Goal: Find specific page/section: Find specific page/section

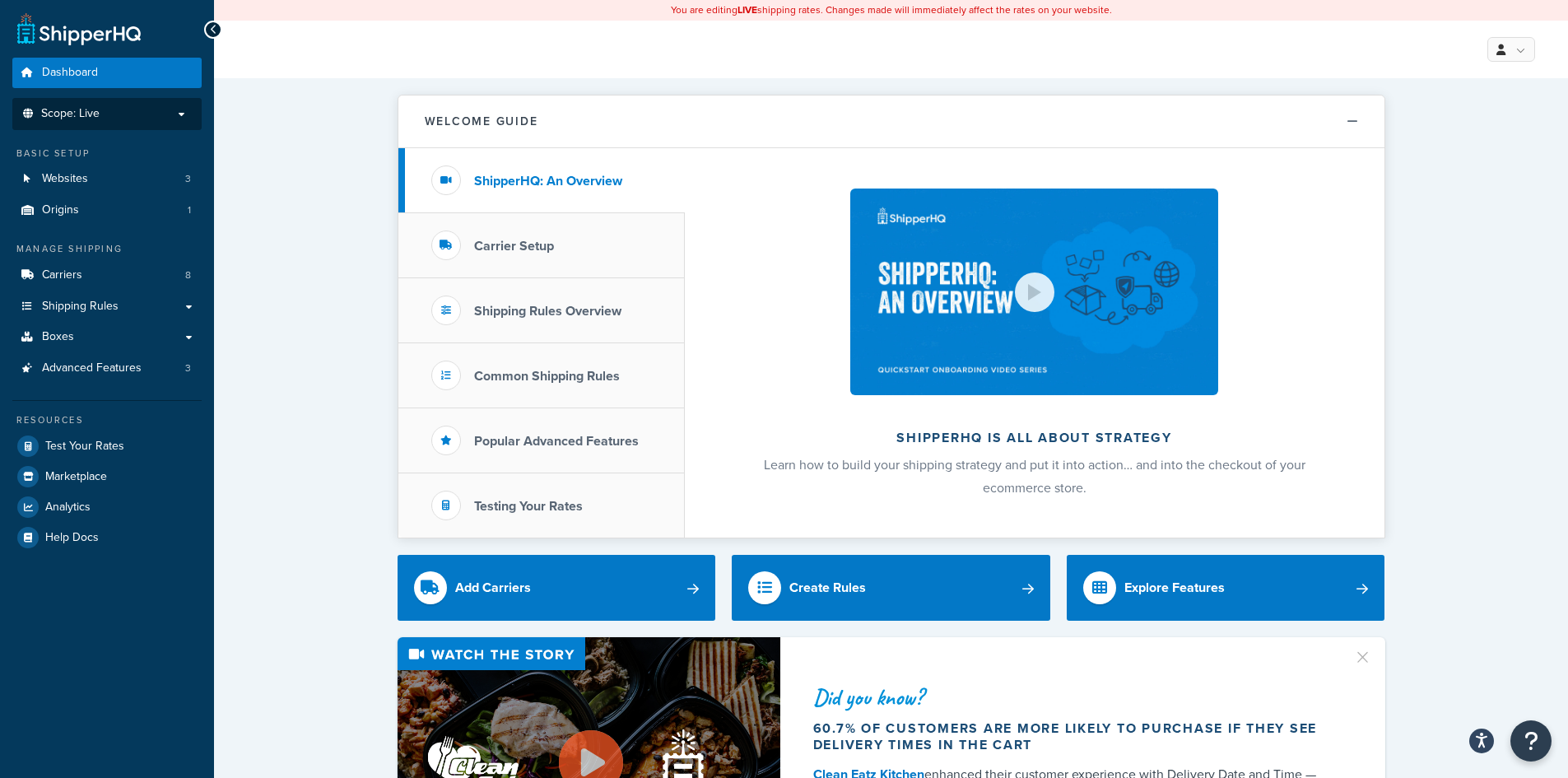
click at [120, 113] on p "Scope: Live" at bounding box center [106, 114] width 174 height 14
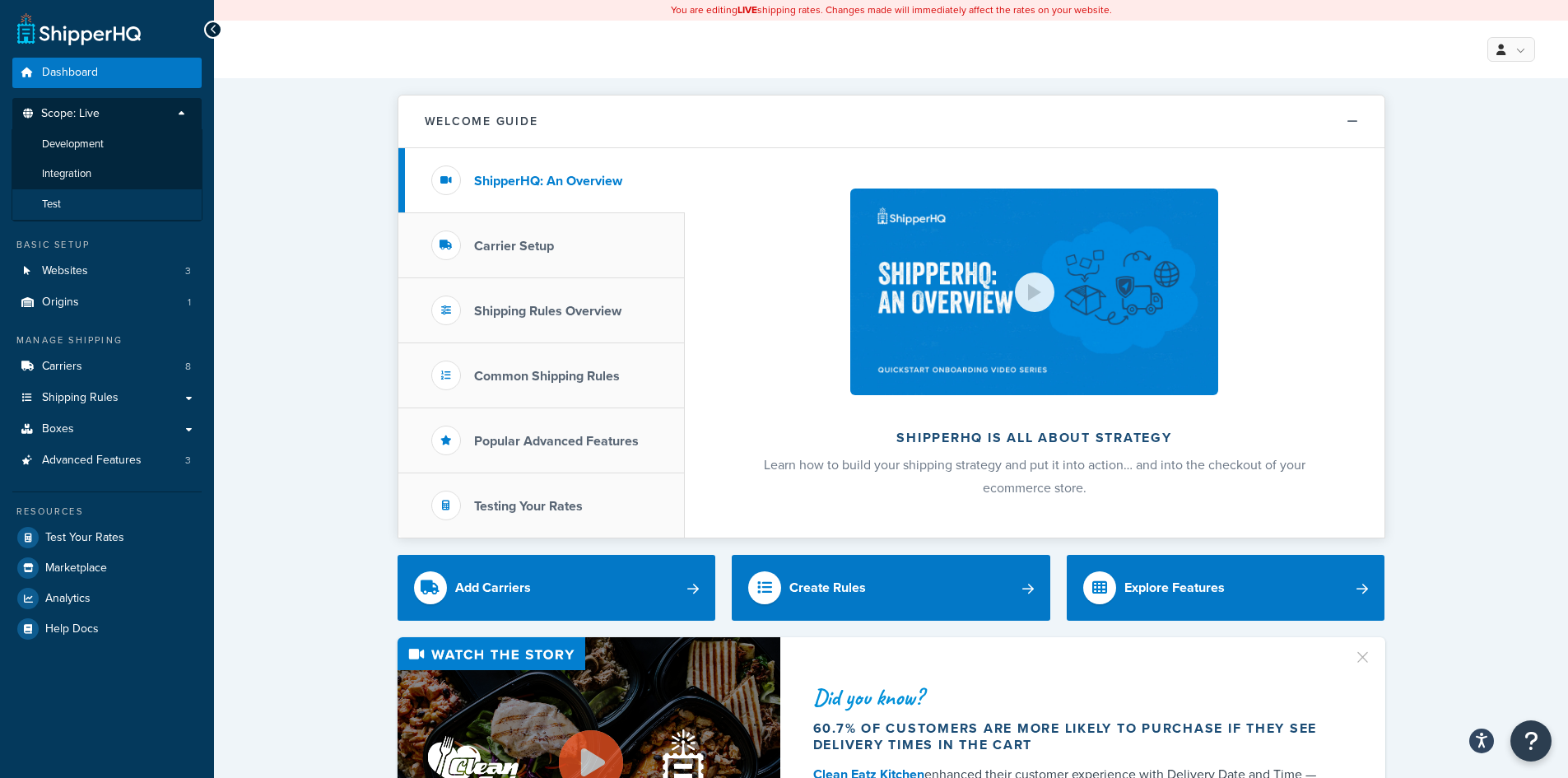
click at [72, 199] on li "Test" at bounding box center [107, 204] width 191 height 30
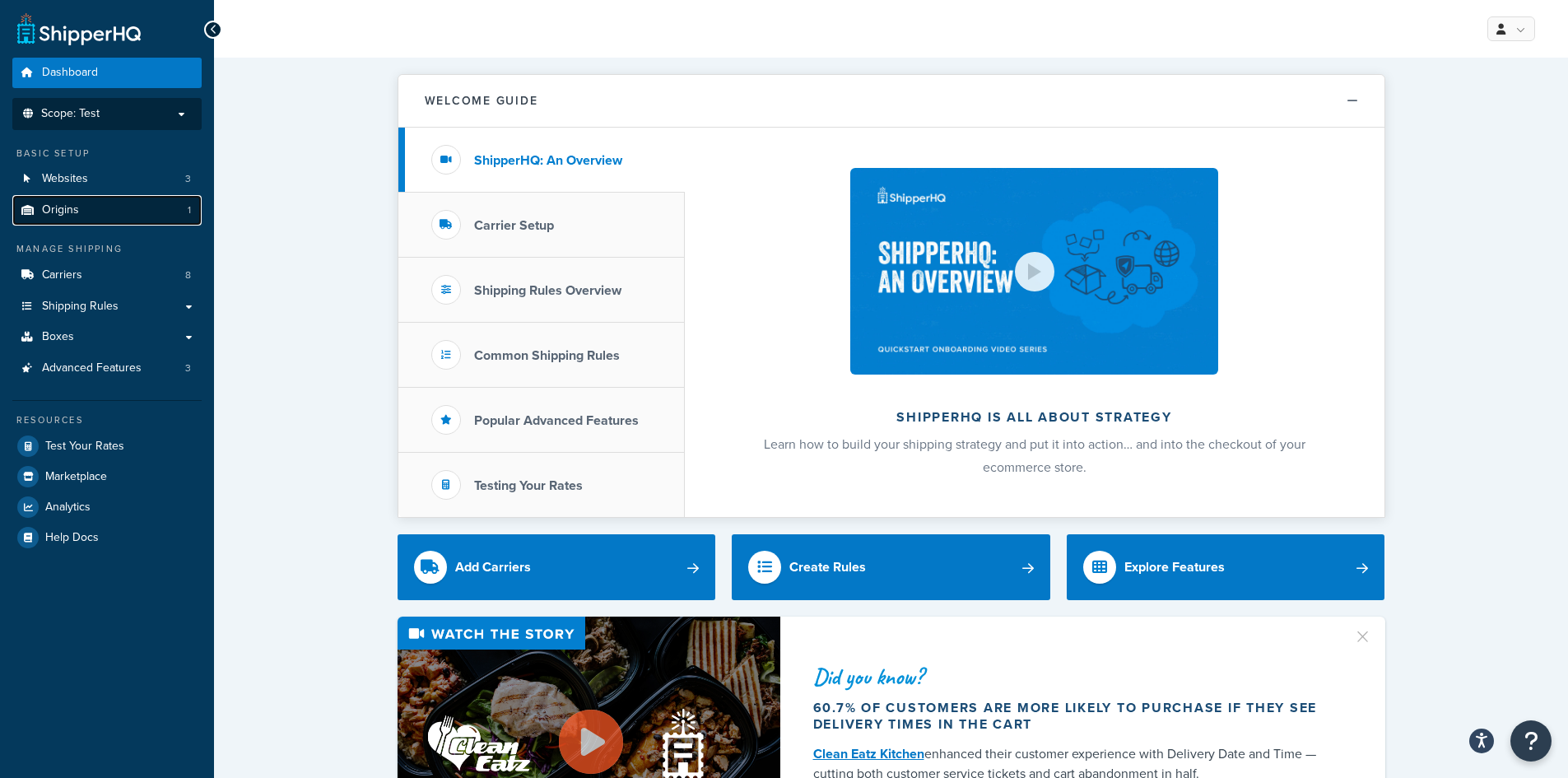
click at [124, 214] on link "Origins 1" at bounding box center [107, 210] width 190 height 30
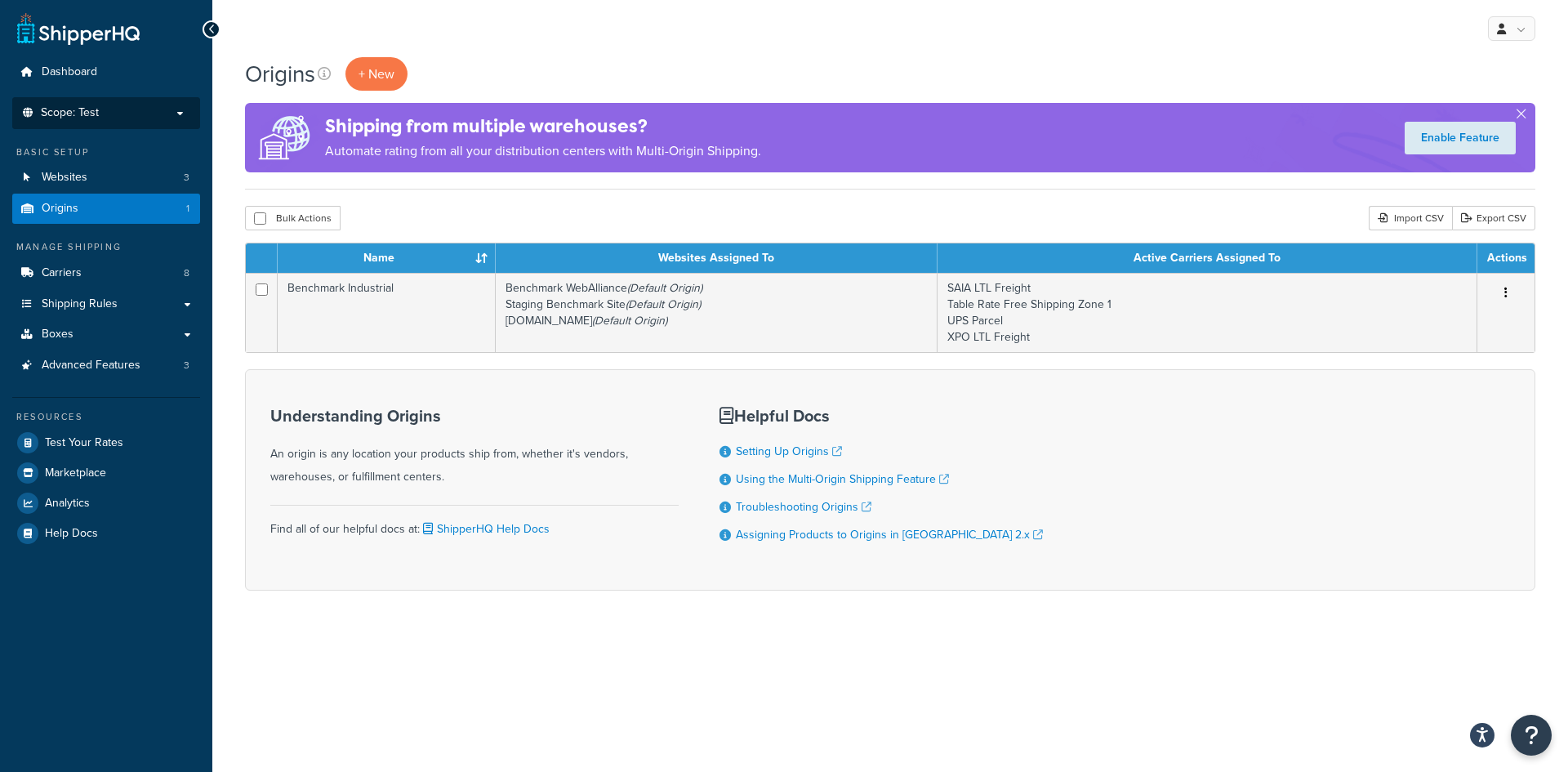
click at [93, 113] on span "Scope: Test" at bounding box center [69, 113] width 58 height 14
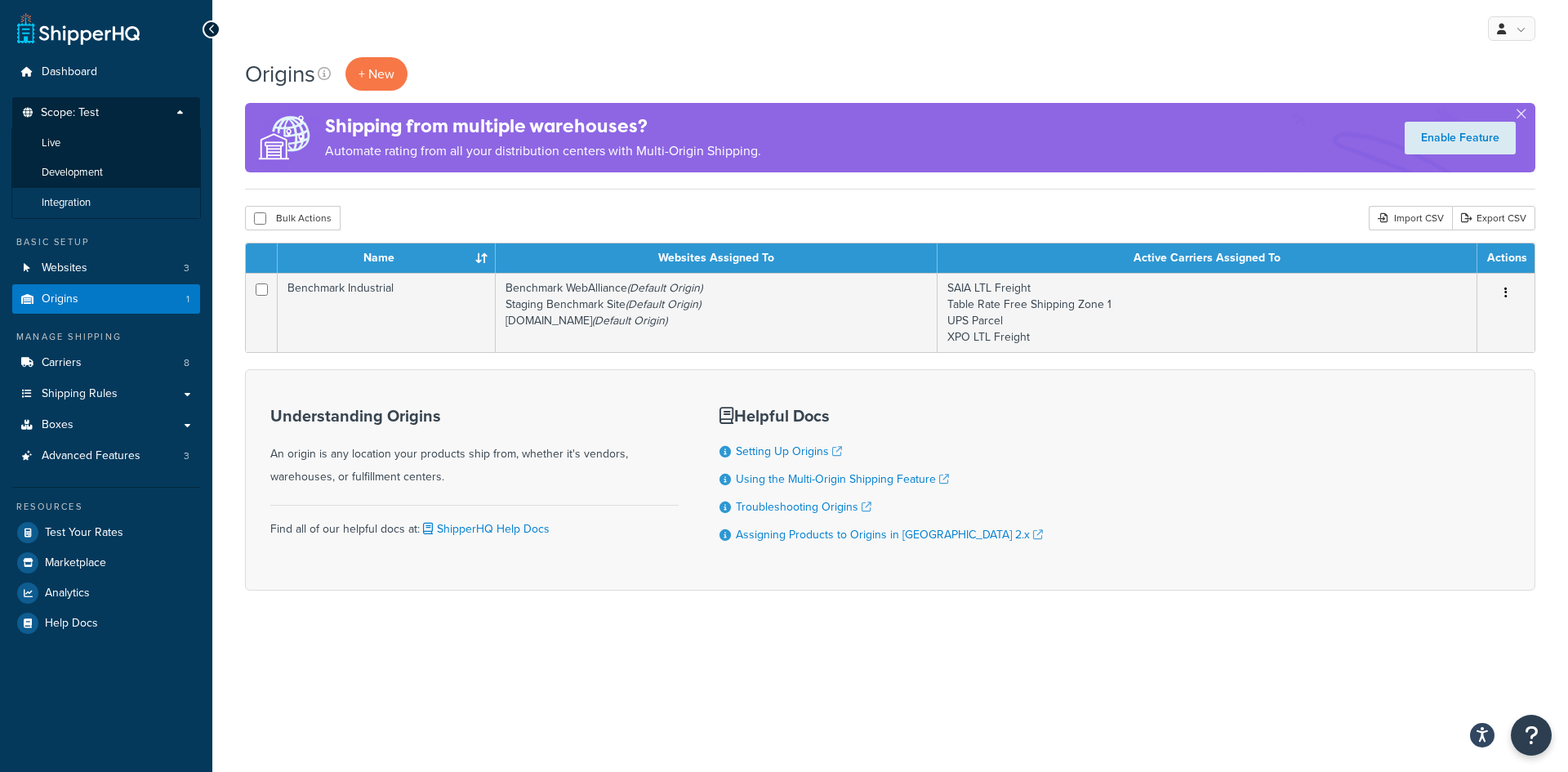
click at [73, 201] on span "Integration" at bounding box center [66, 203] width 49 height 14
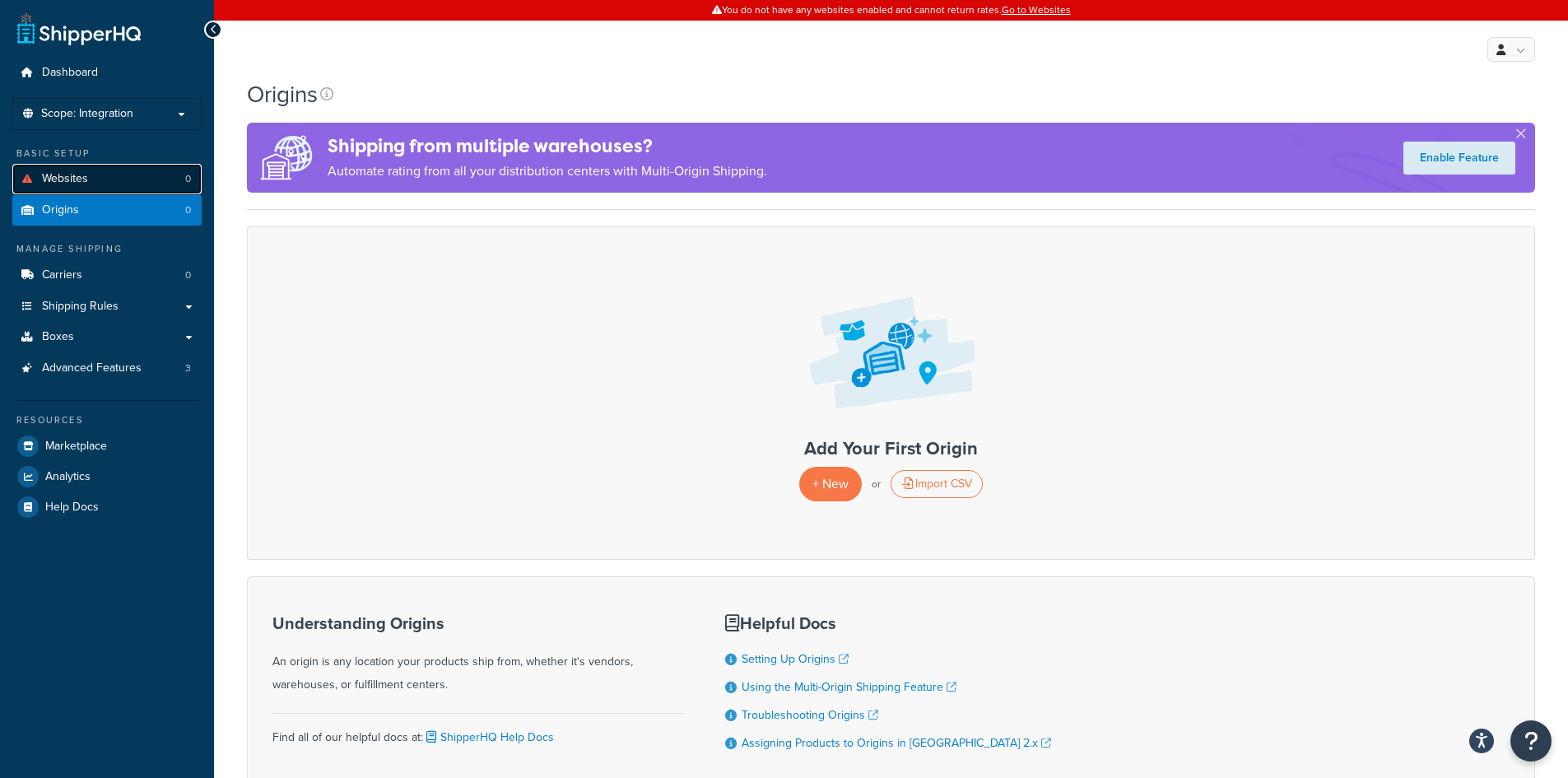
click at [59, 174] on span "Websites" at bounding box center [64, 179] width 46 height 14
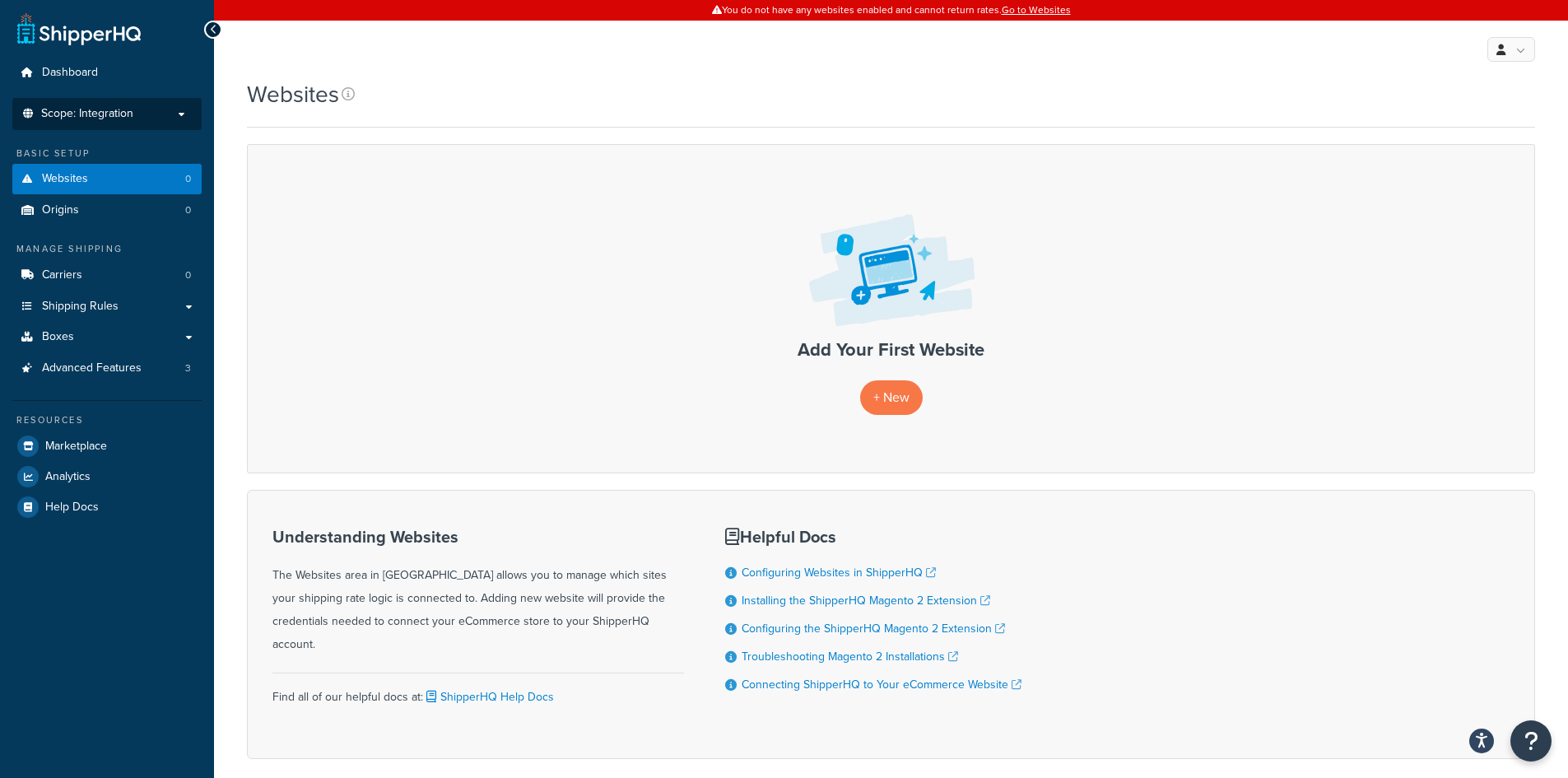
click at [128, 116] on span "Scope: Integration" at bounding box center [87, 114] width 92 height 14
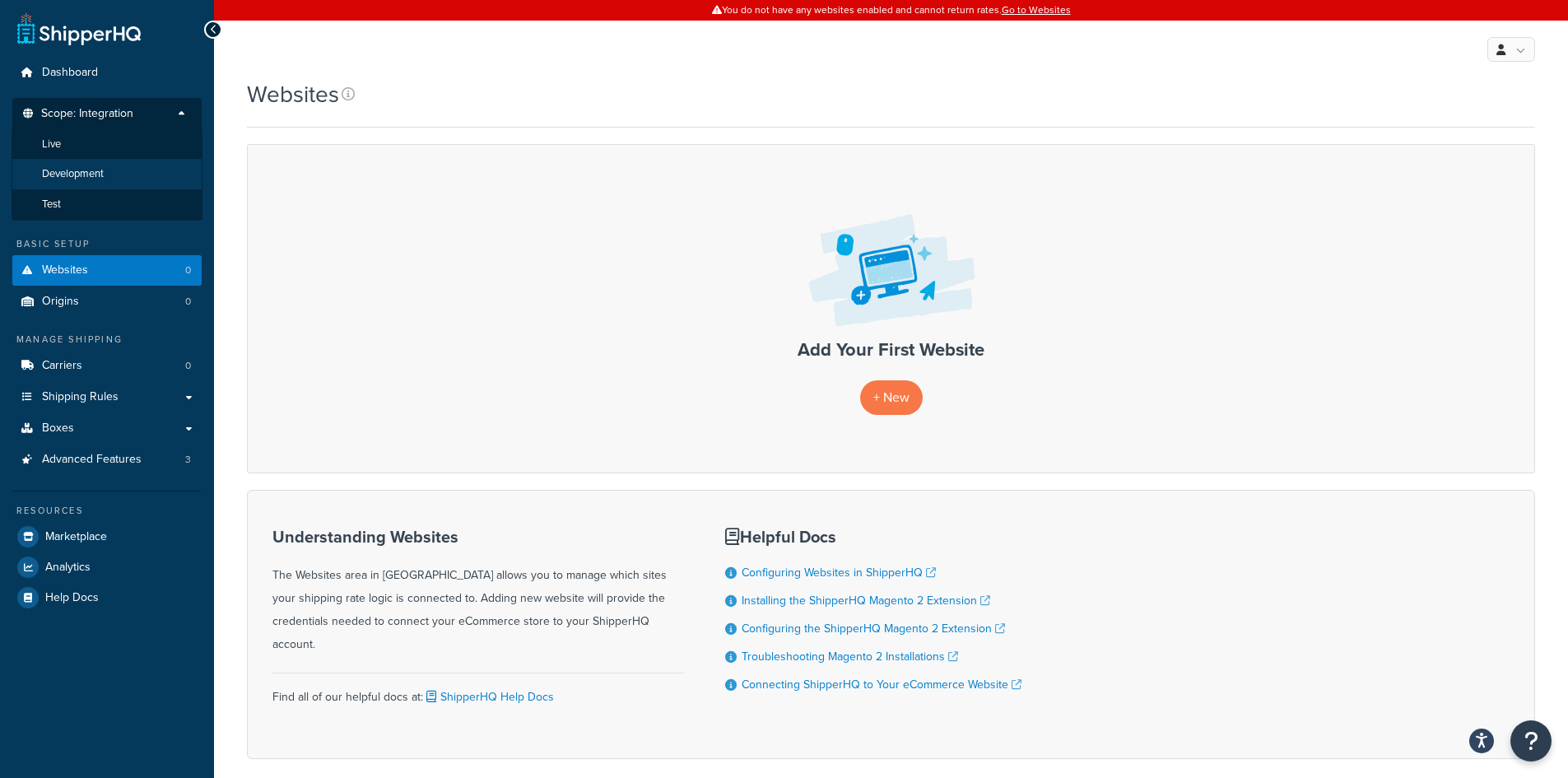
click at [88, 170] on span "Development" at bounding box center [72, 174] width 61 height 14
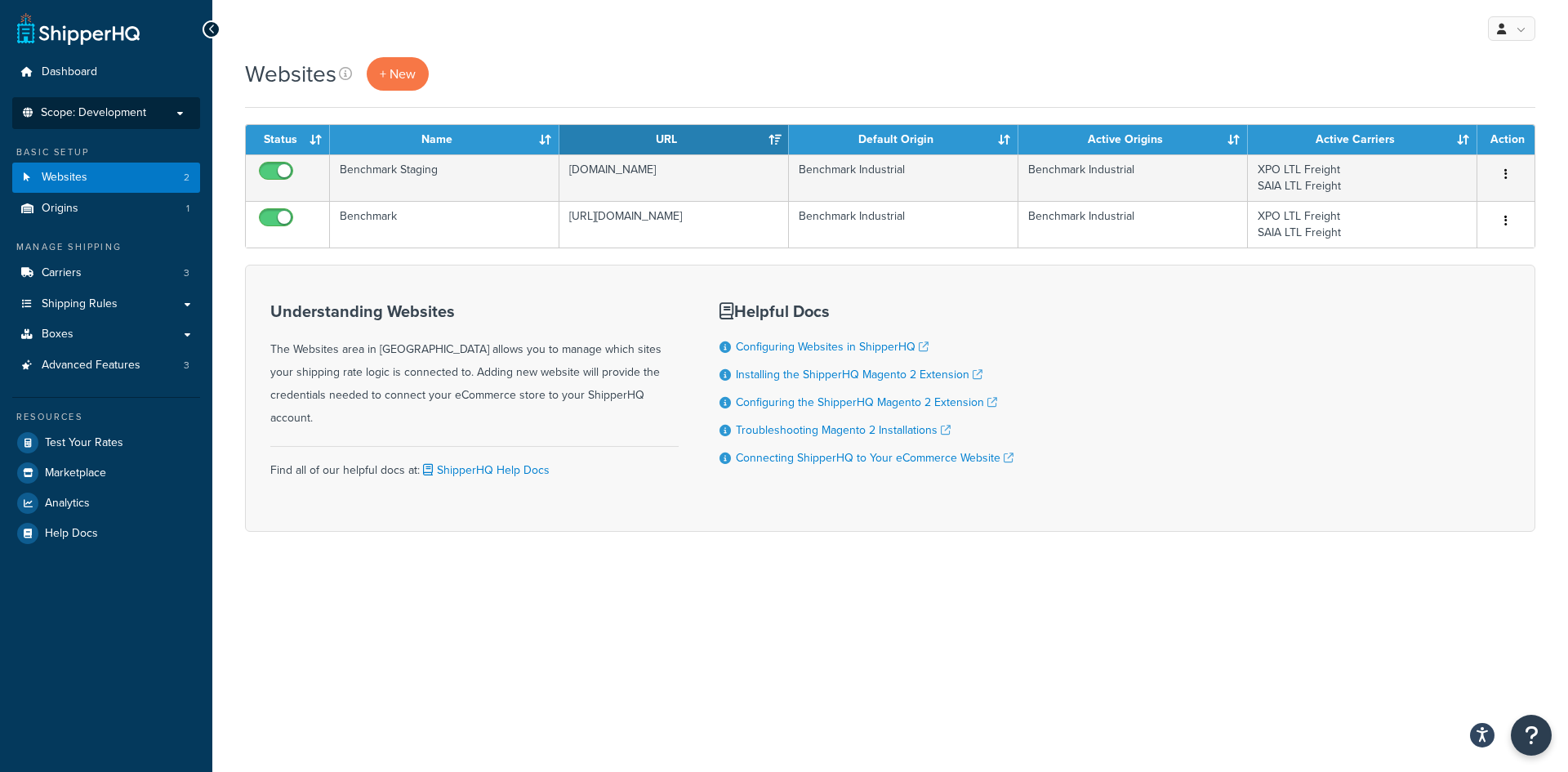
click at [102, 116] on span "Scope: Development" at bounding box center [93, 113] width 105 height 14
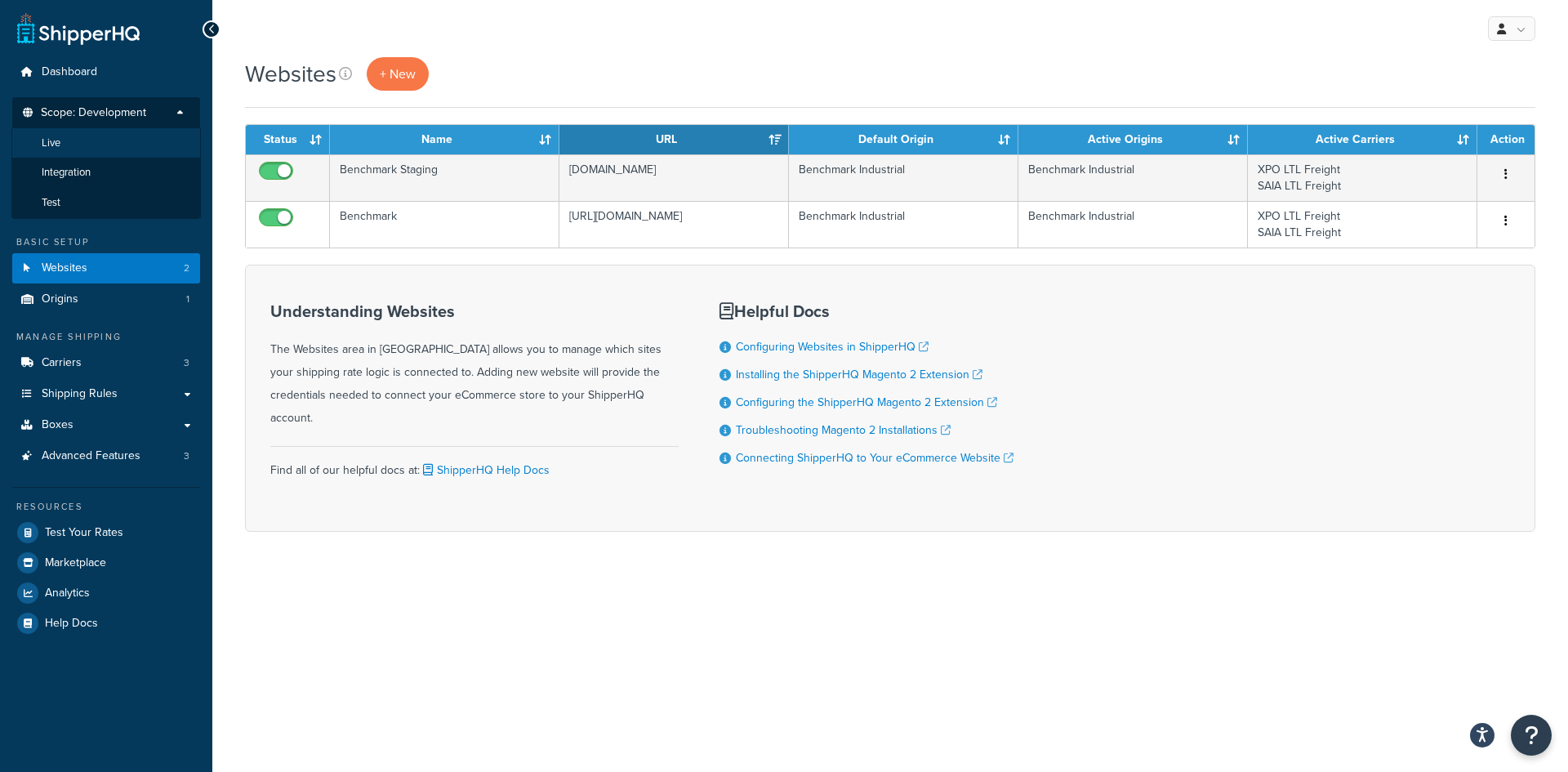
click at [50, 141] on span "Live" at bounding box center [50, 143] width 18 height 14
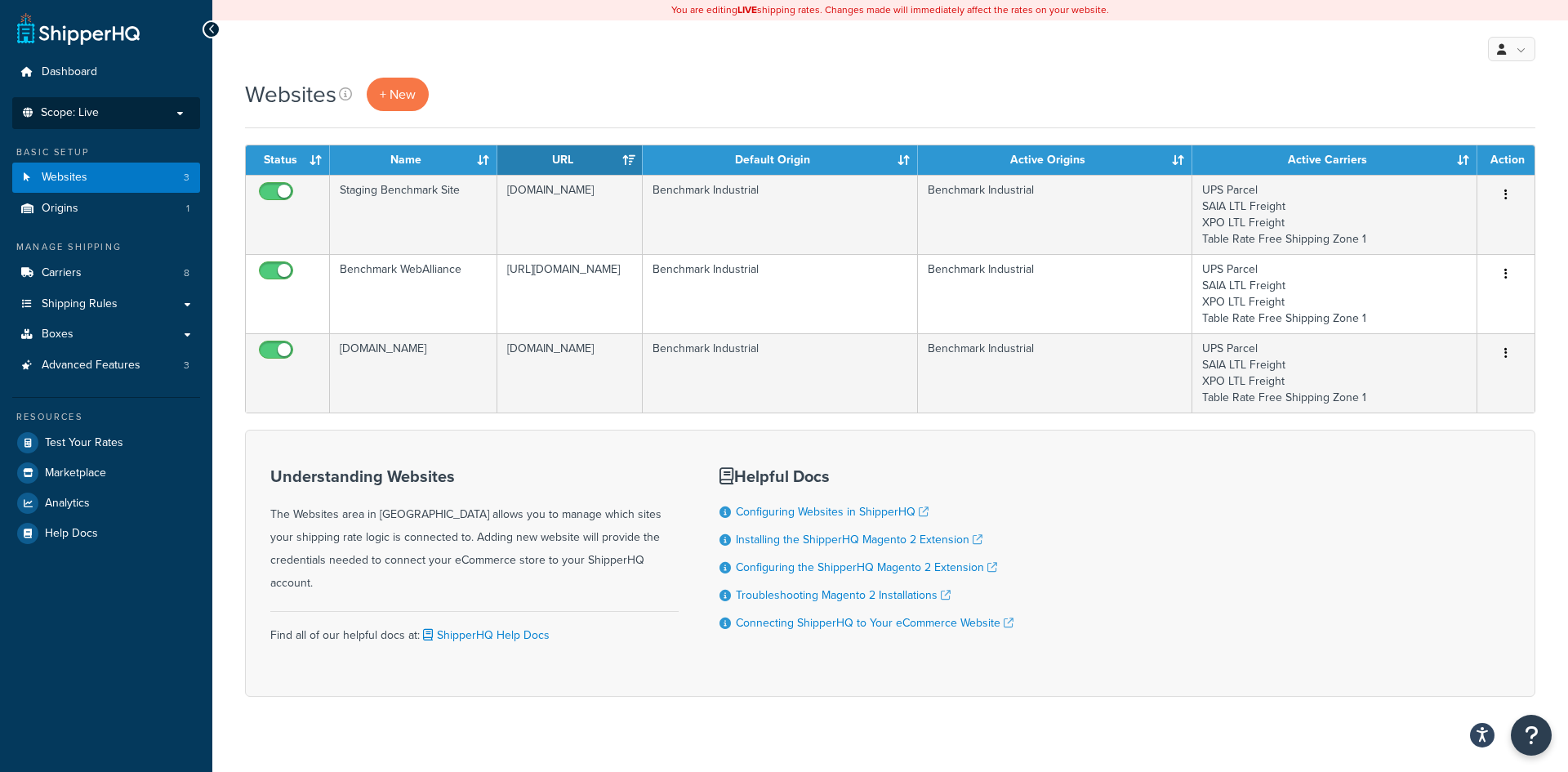
click at [76, 115] on span "Scope: Live" at bounding box center [69, 113] width 58 height 14
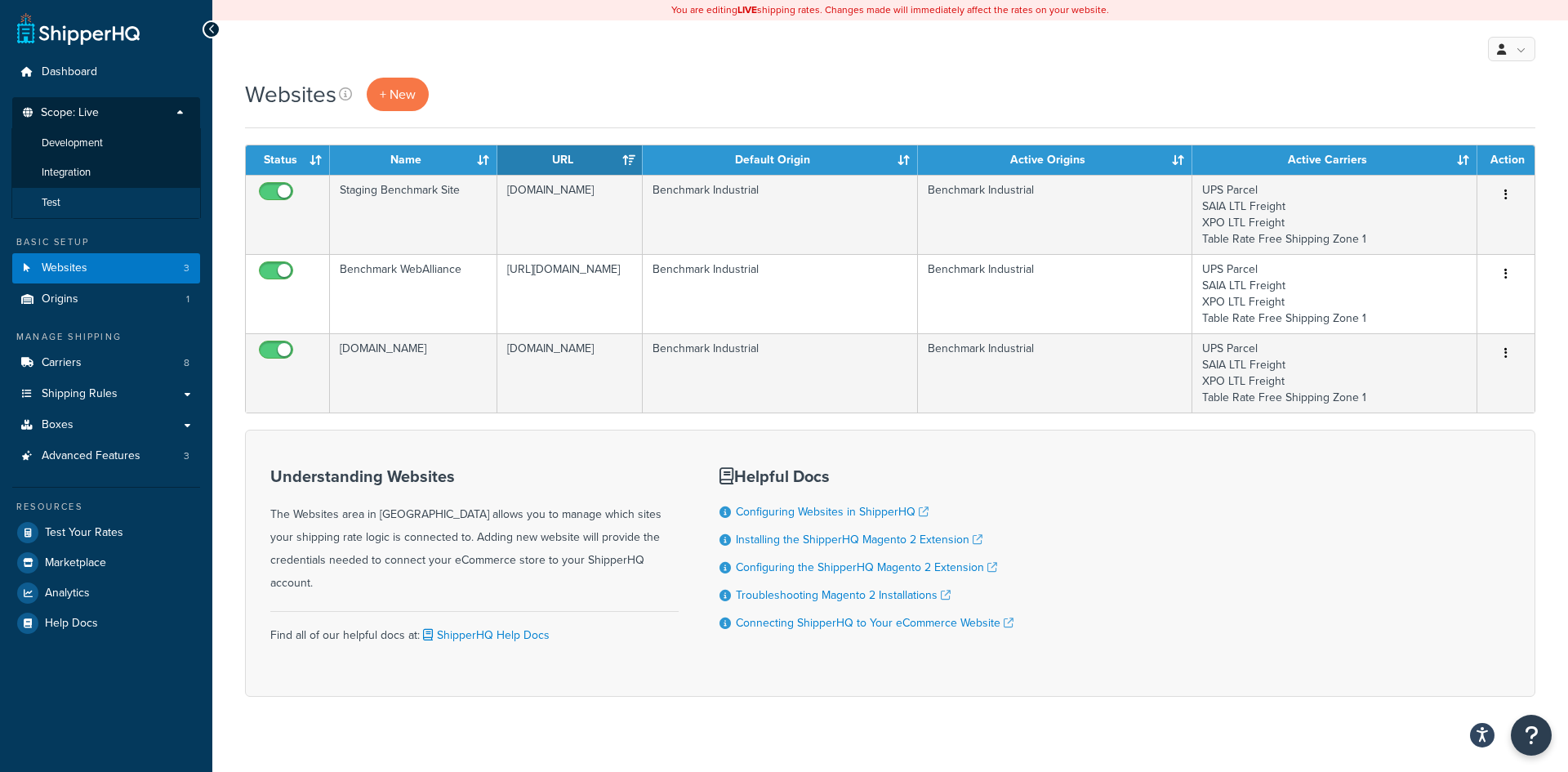
click at [55, 198] on span "Test" at bounding box center [50, 203] width 18 height 14
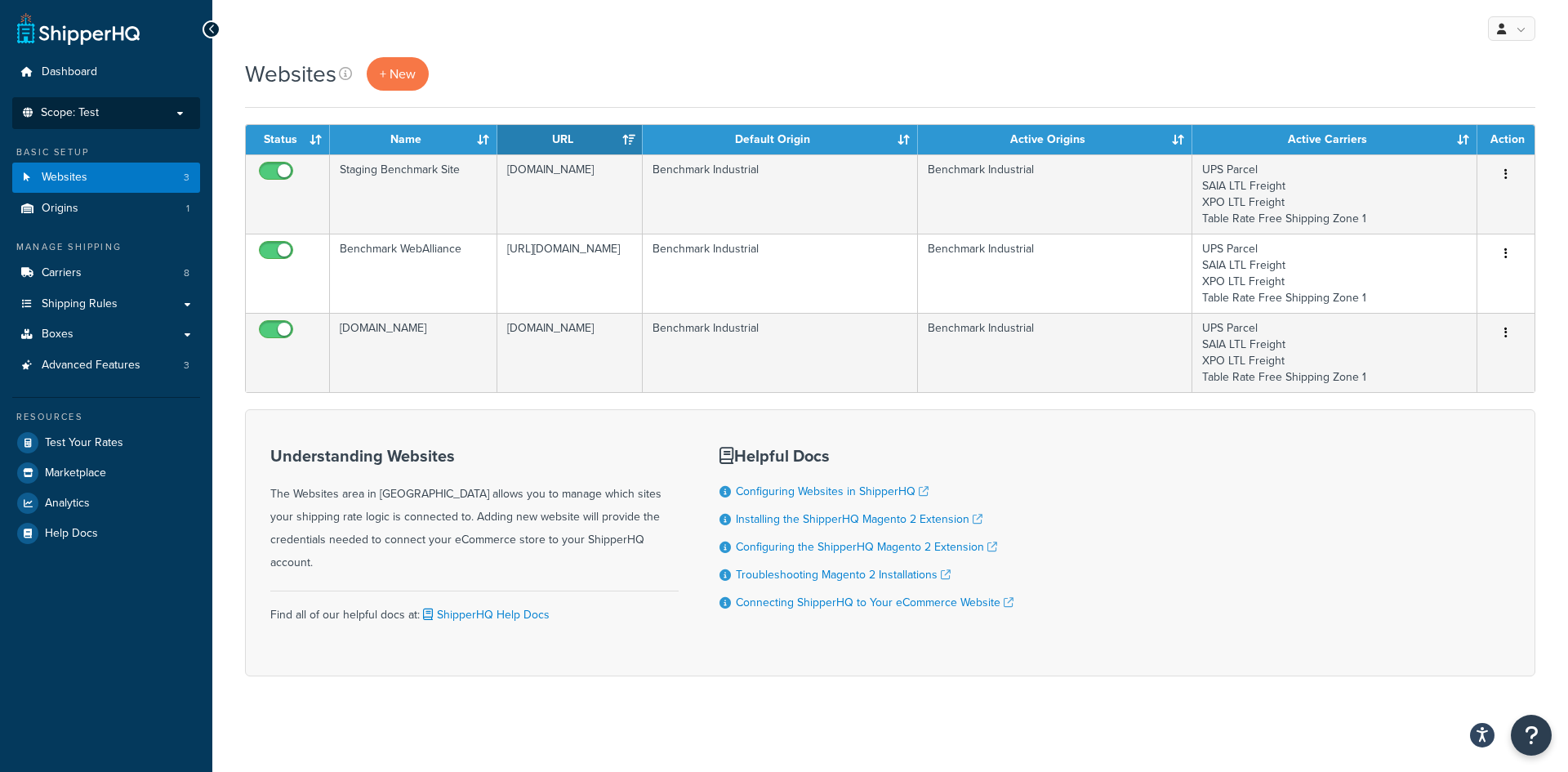
click at [115, 110] on p "Scope: Test" at bounding box center [105, 113] width 173 height 14
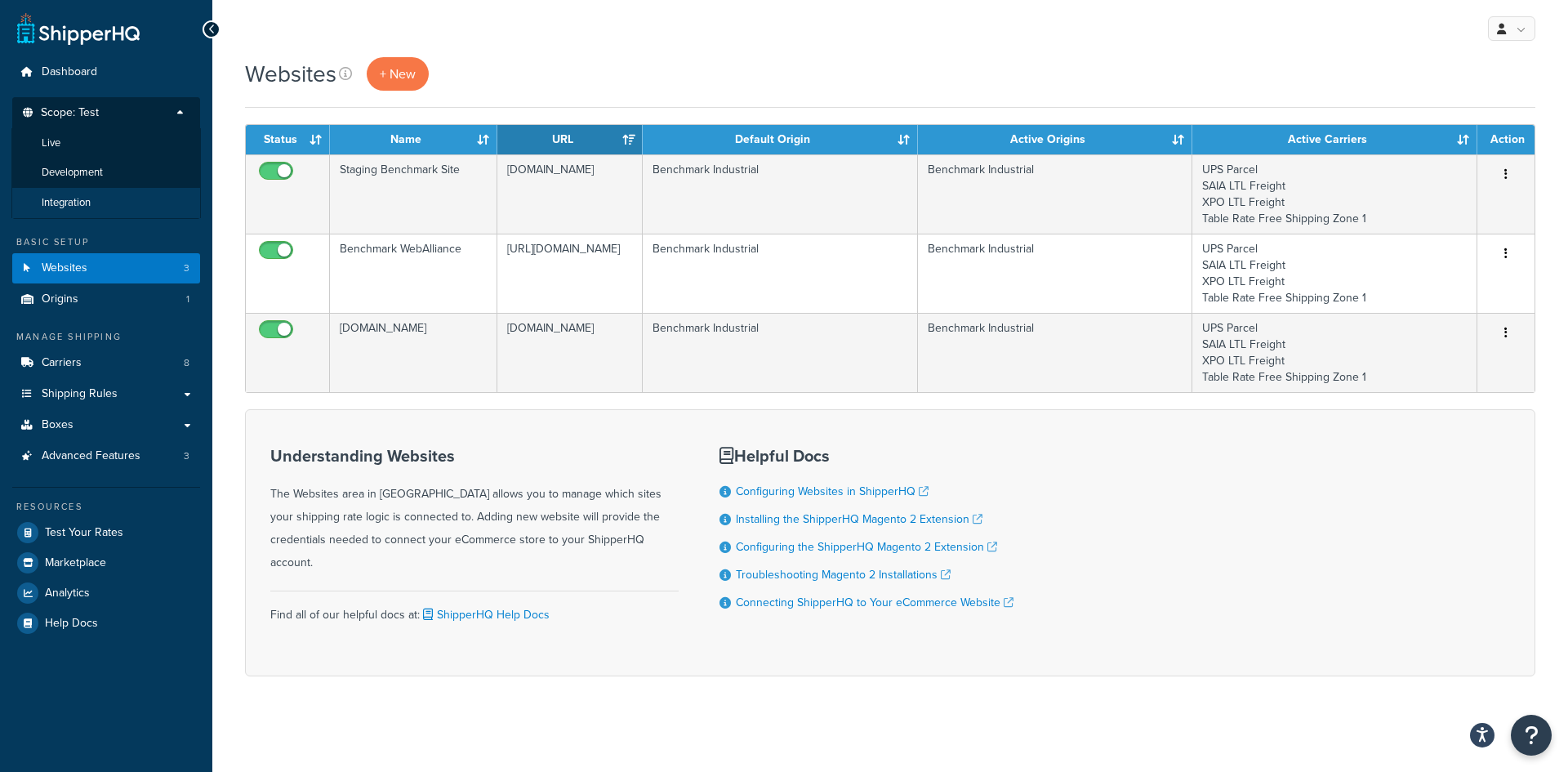
click at [82, 204] on span "Integration" at bounding box center [66, 203] width 49 height 14
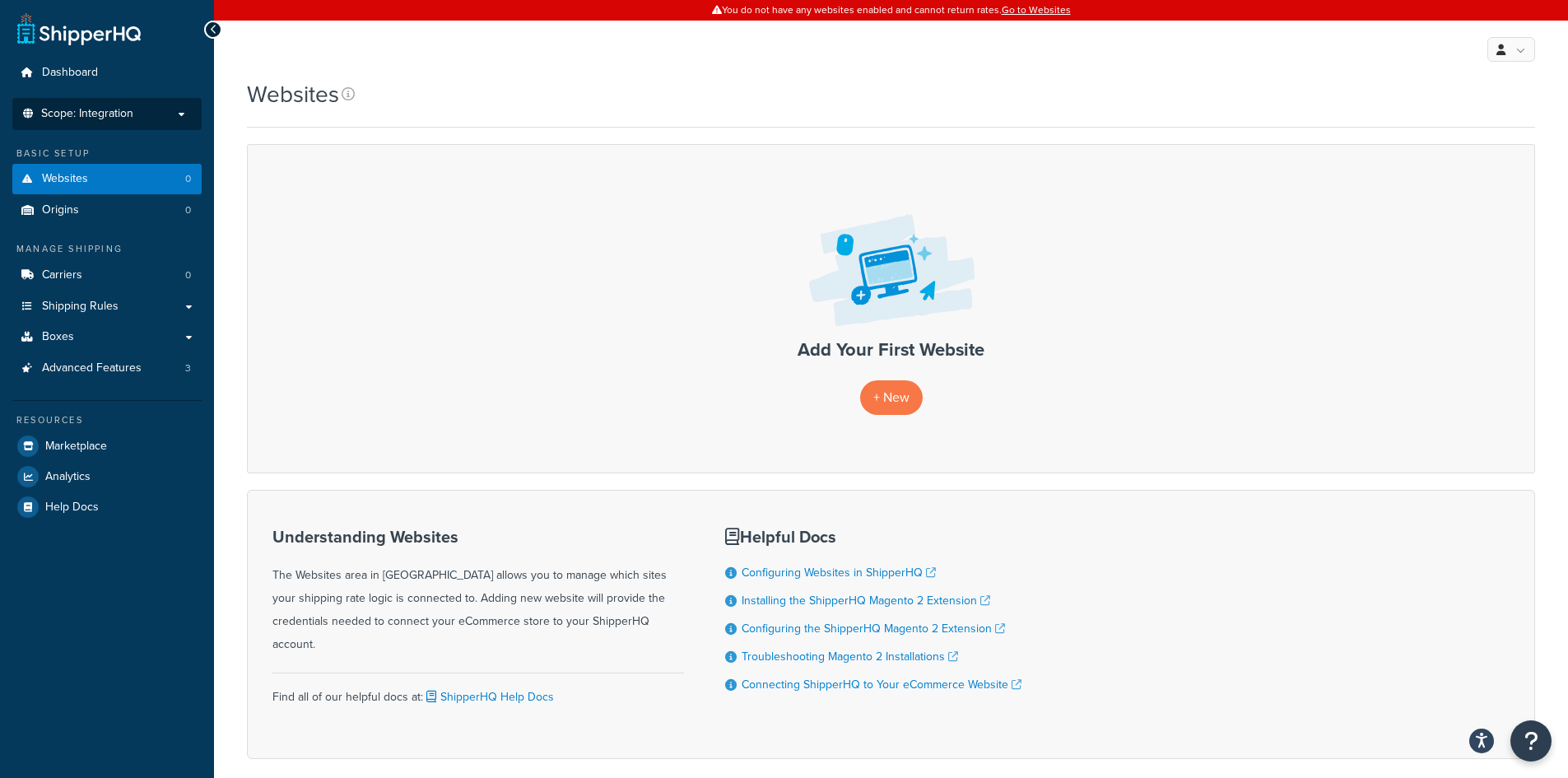
click at [86, 107] on span "Scope: Integration" at bounding box center [87, 114] width 92 height 14
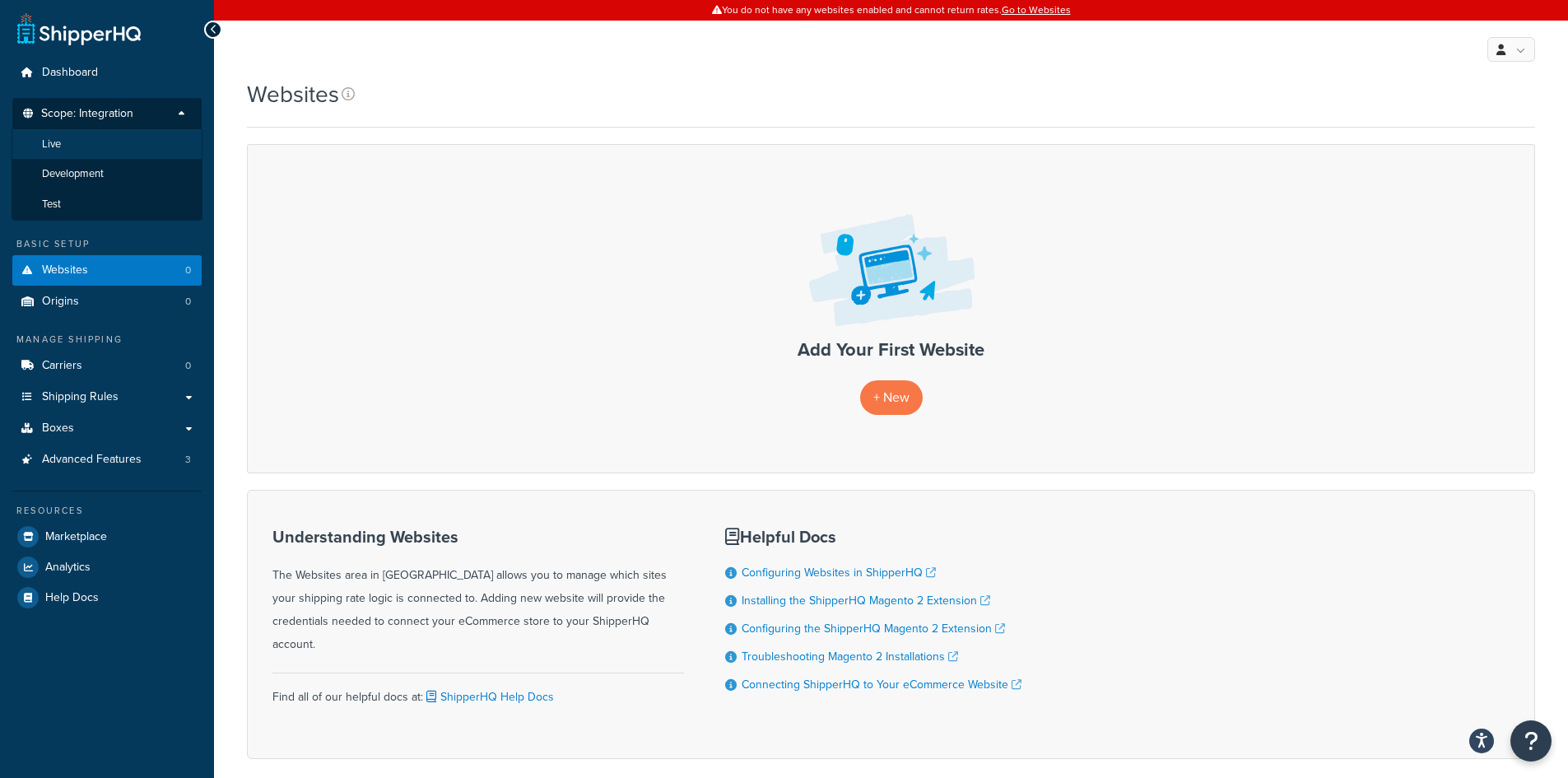
click at [51, 144] on span "Live" at bounding box center [51, 144] width 18 height 14
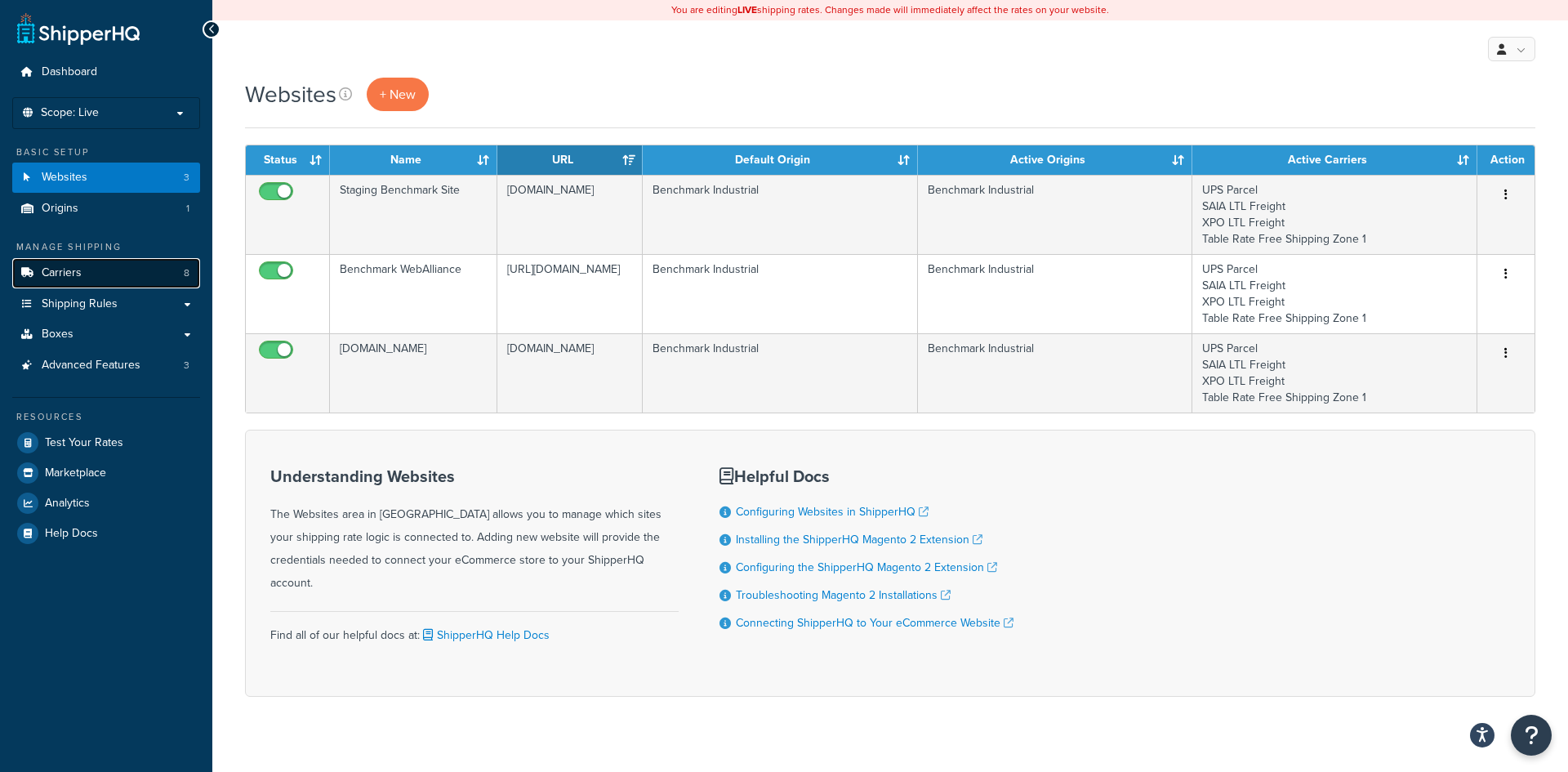
click at [114, 279] on link "Carriers 8" at bounding box center [106, 272] width 188 height 30
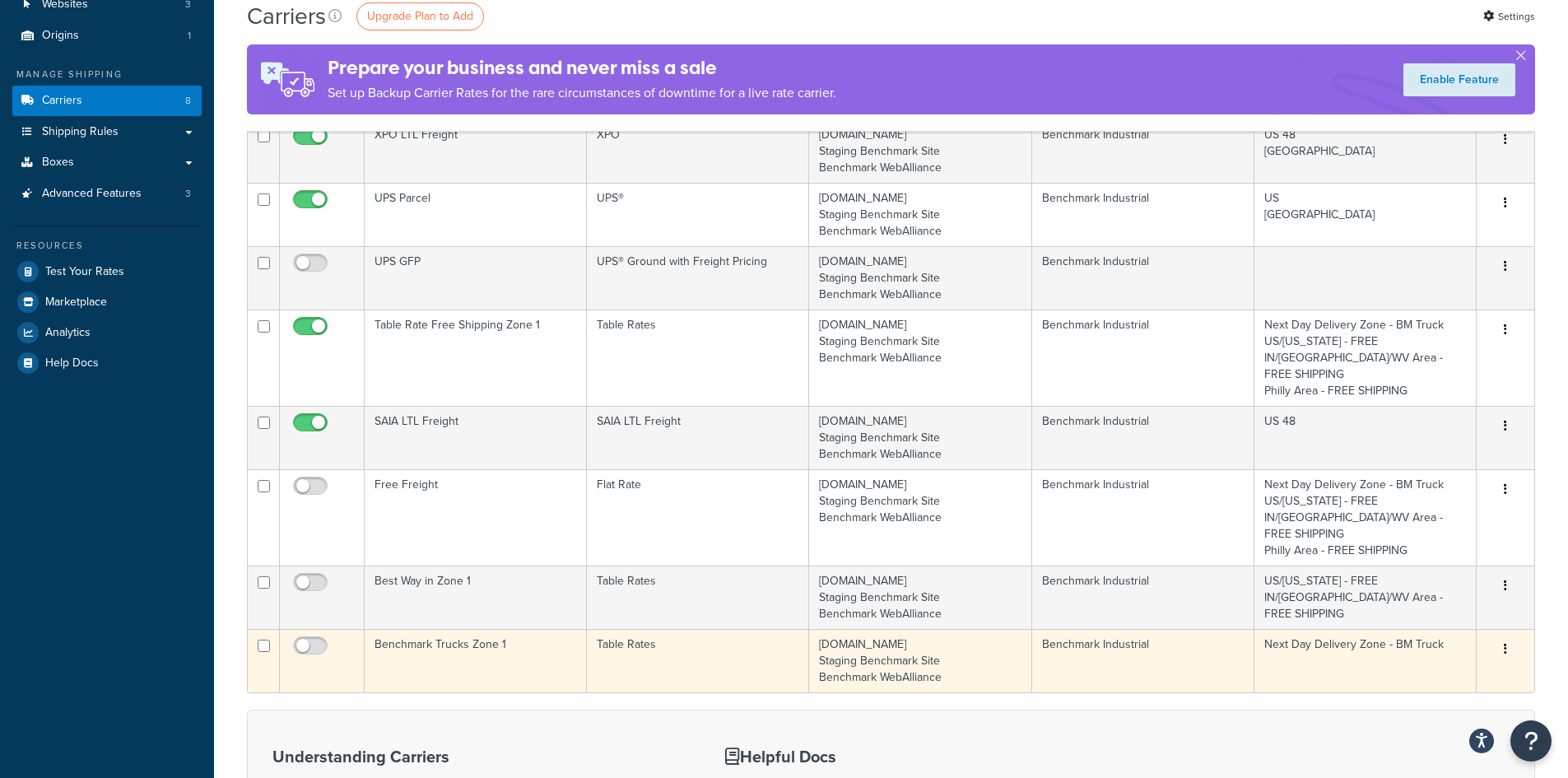
scroll to position [330, 0]
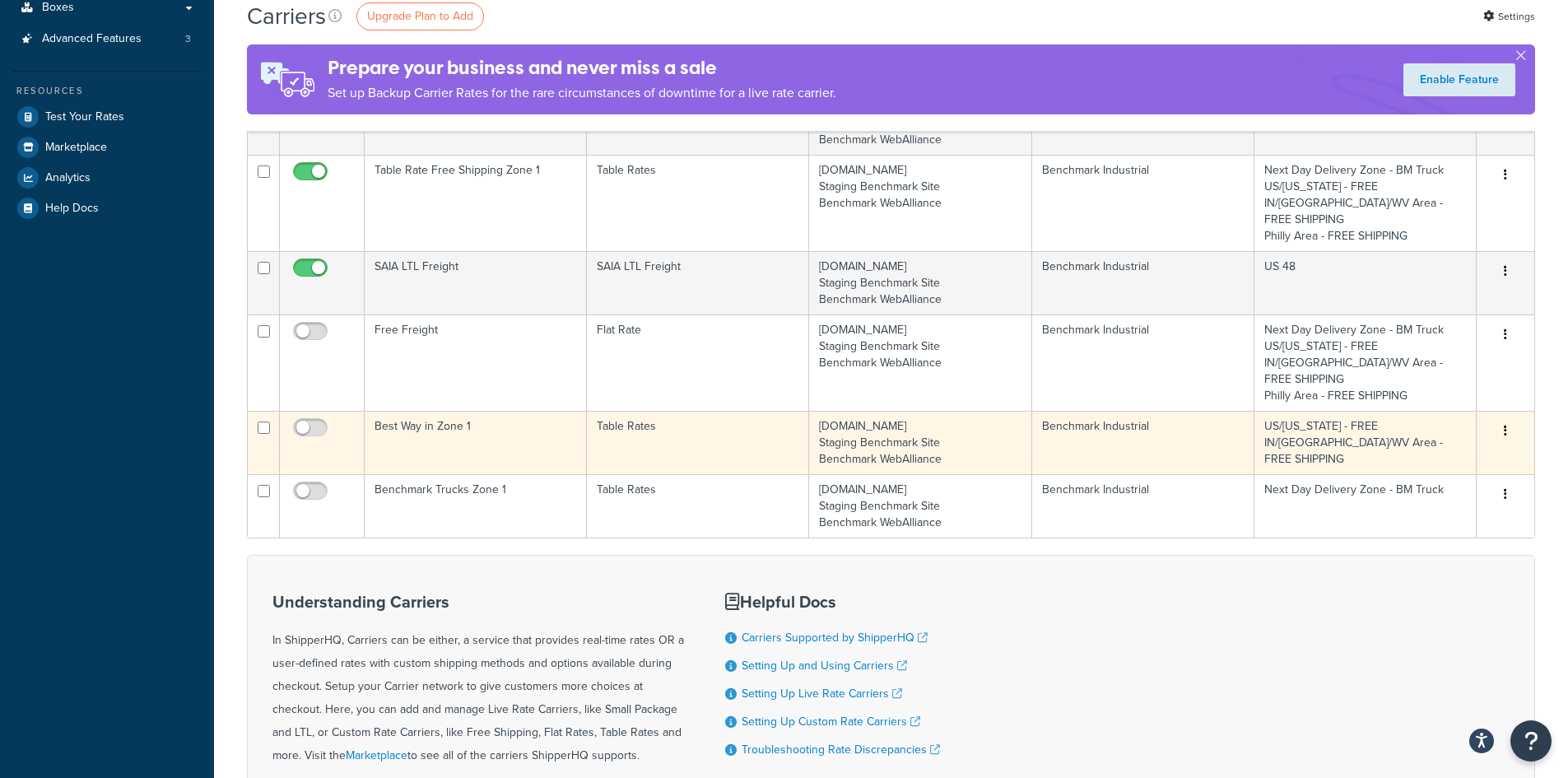
click at [508, 410] on td "Best Way in Zone 1" at bounding box center [476, 442] width 223 height 63
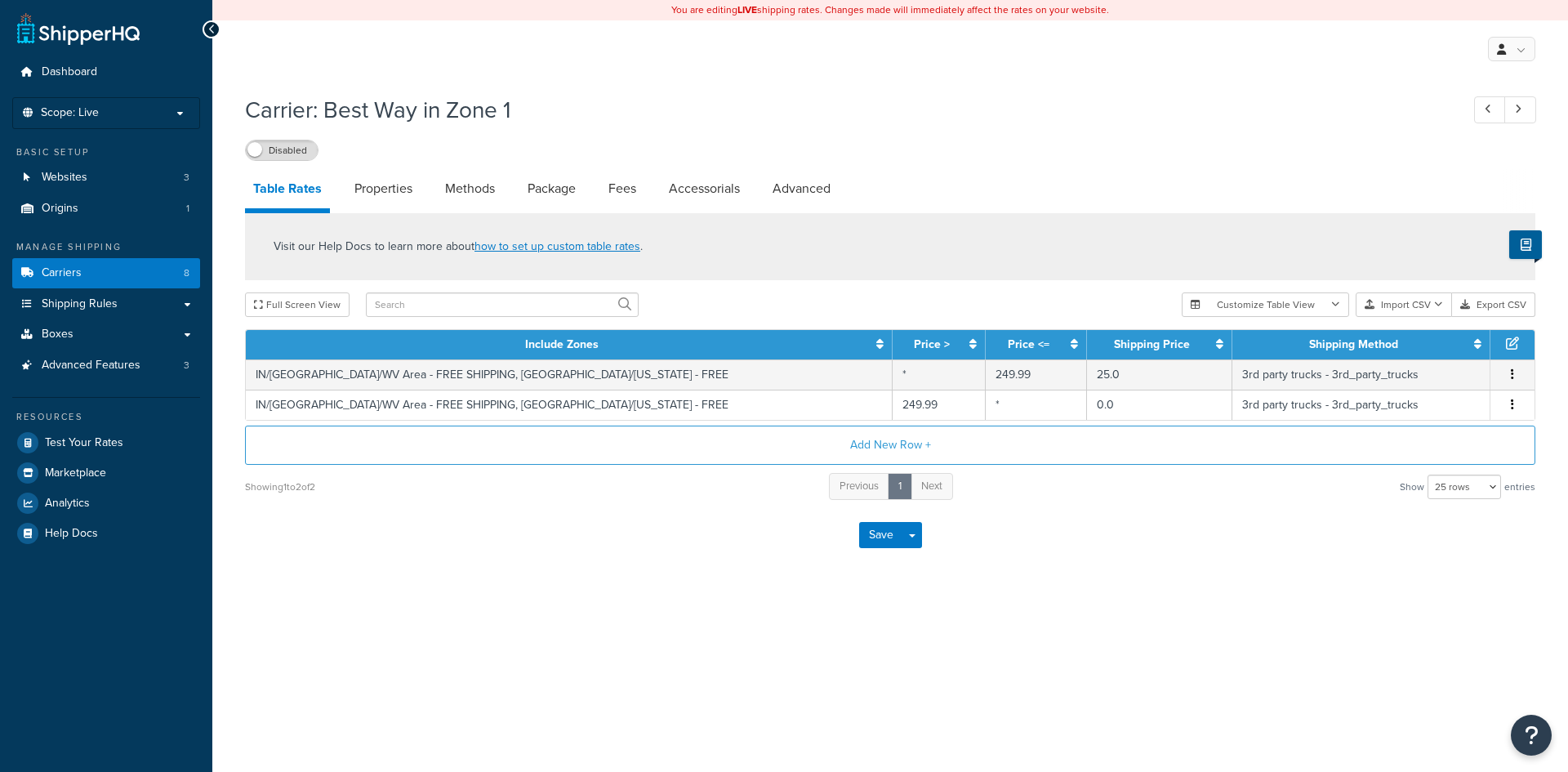
select select "25"
click at [77, 270] on span "Carriers" at bounding box center [61, 273] width 40 height 14
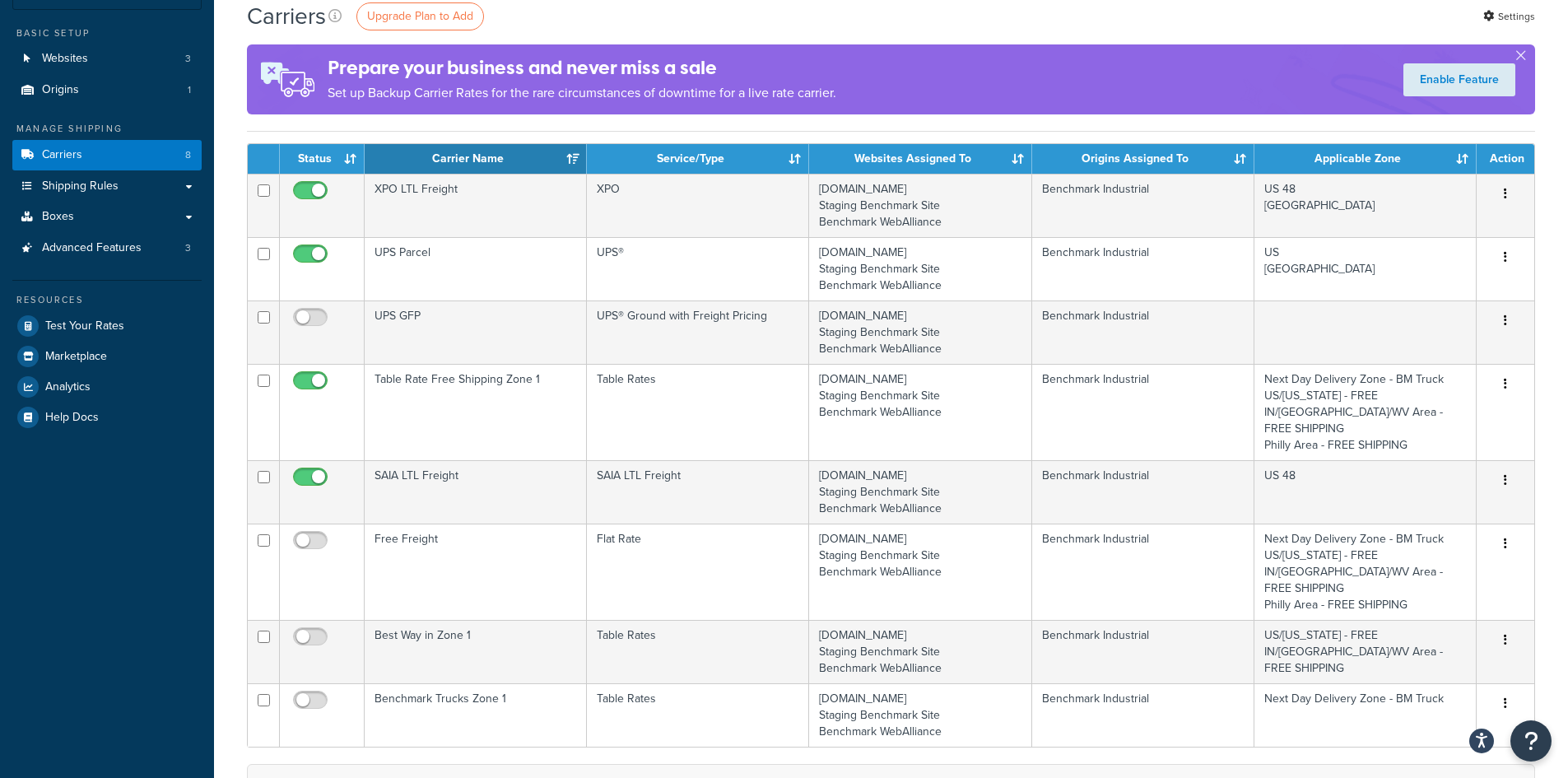
scroll to position [247, 0]
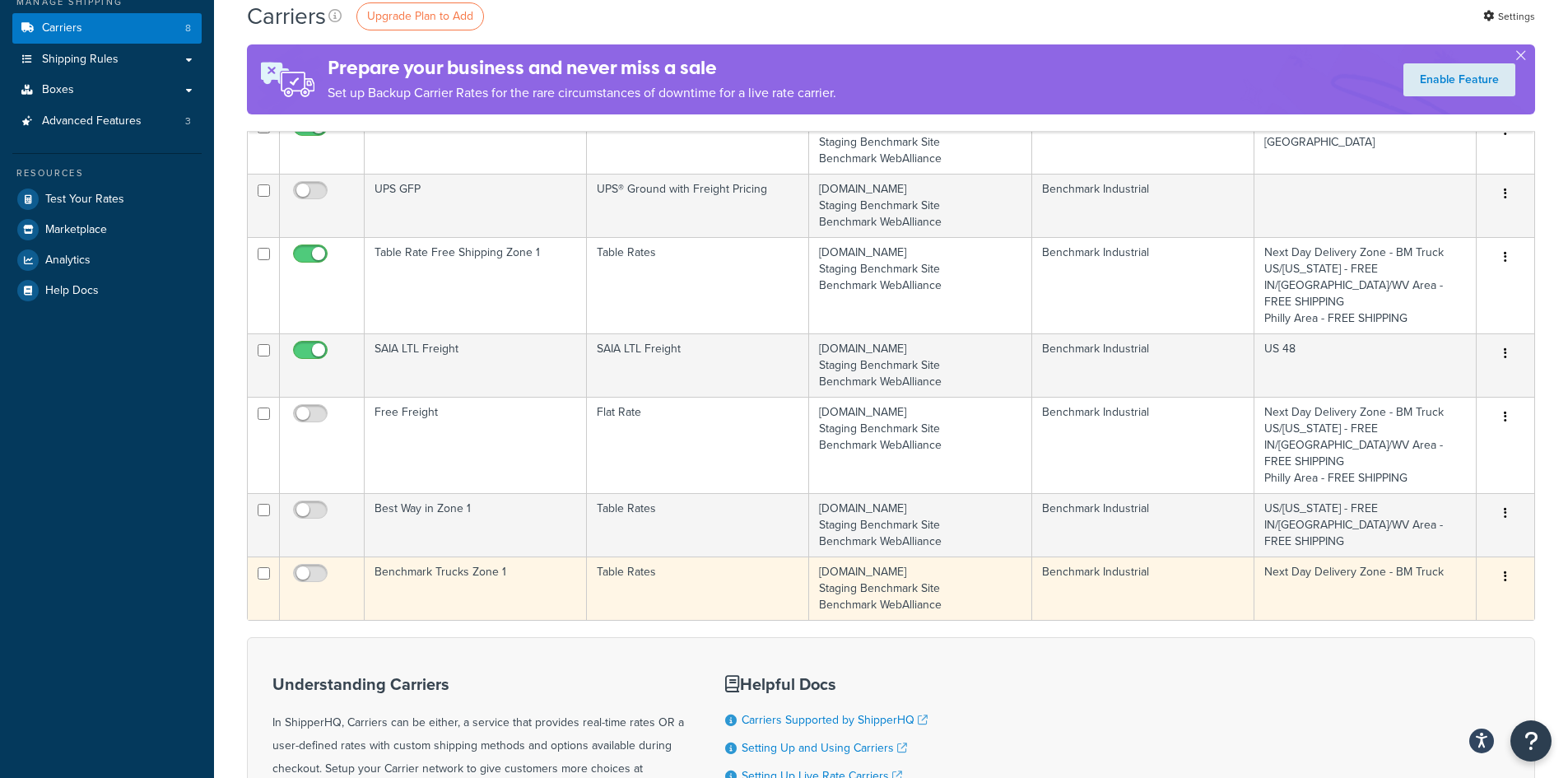
click at [433, 556] on td "Benchmark Trucks Zone 1" at bounding box center [476, 587] width 223 height 63
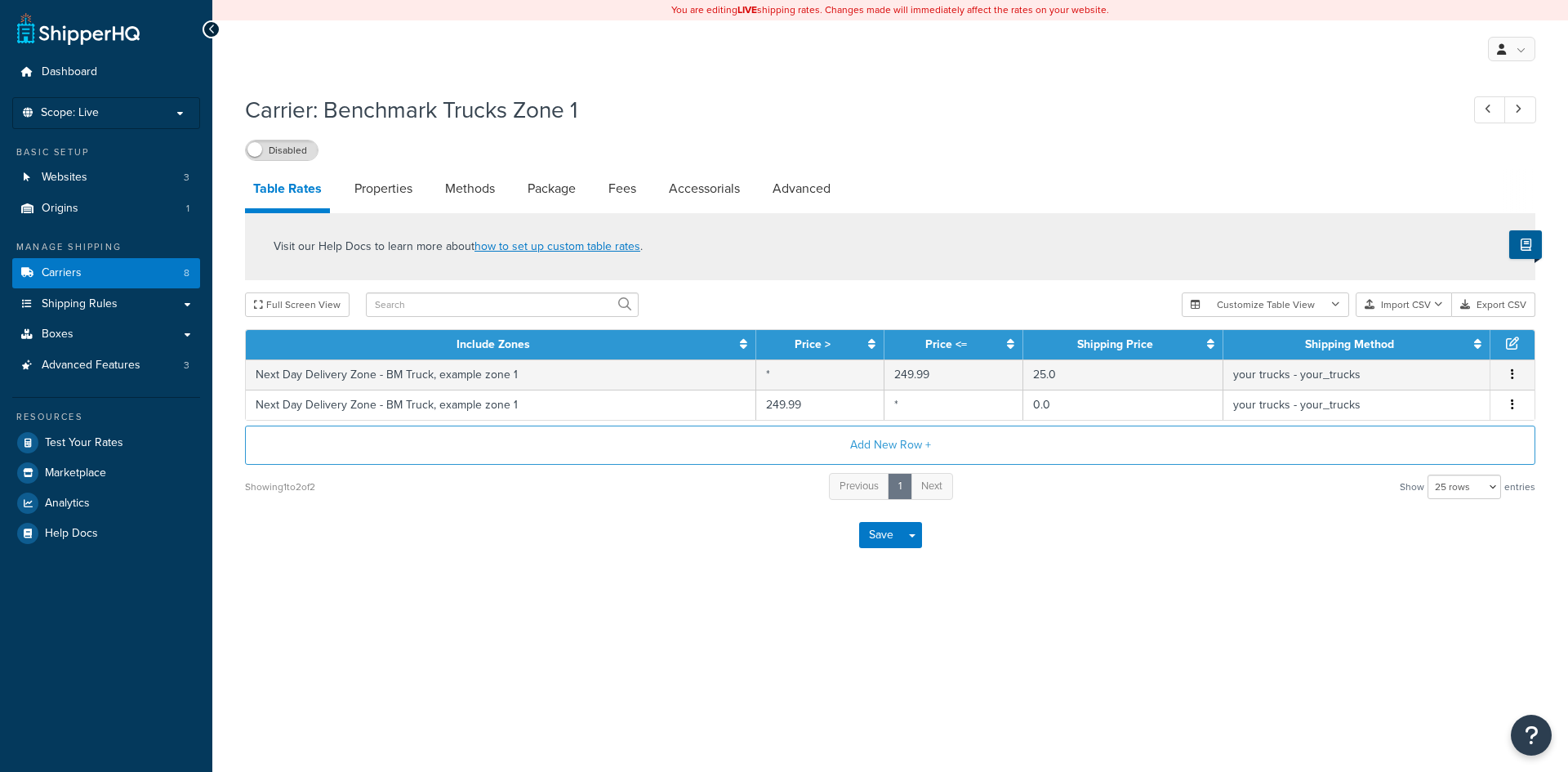
select select "25"
click at [91, 34] on link at bounding box center [78, 29] width 123 height 33
